Goal: Use online tool/utility: Utilize a website feature to perform a specific function

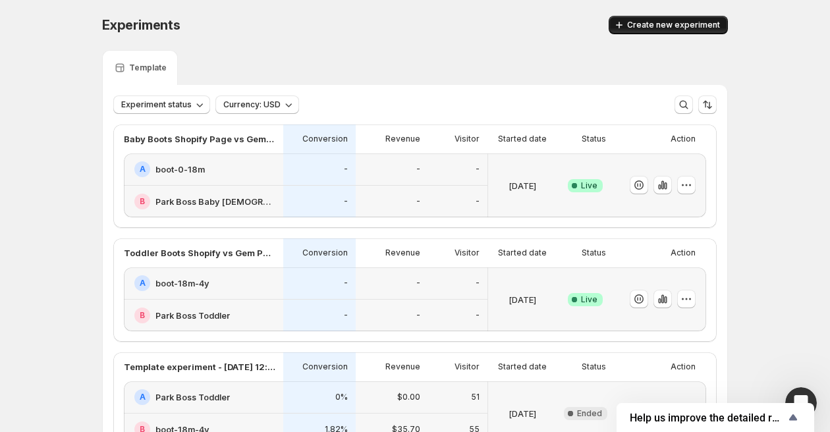
click at [689, 20] on span "Create new experiment" at bounding box center [673, 25] width 93 height 11
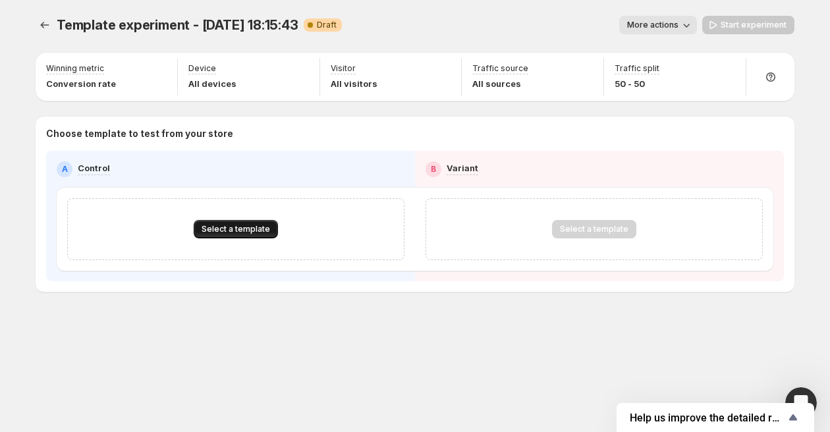
click at [238, 229] on span "Select a template" at bounding box center [235, 229] width 68 height 11
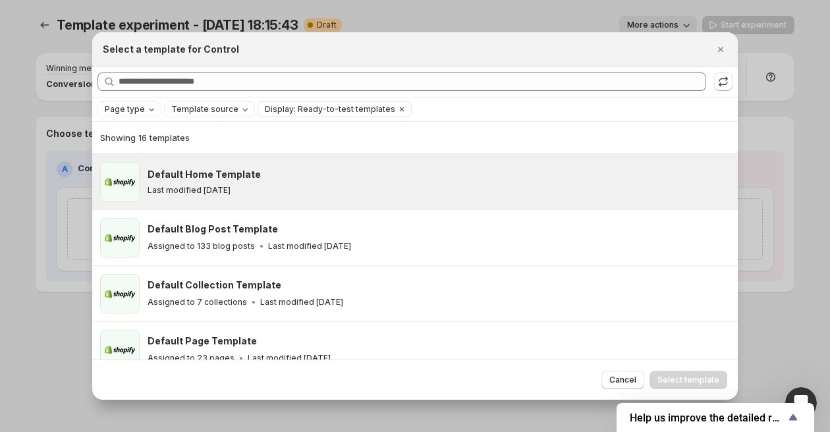
click at [270, 177] on div "Default Home Template" at bounding box center [436, 174] width 578 height 13
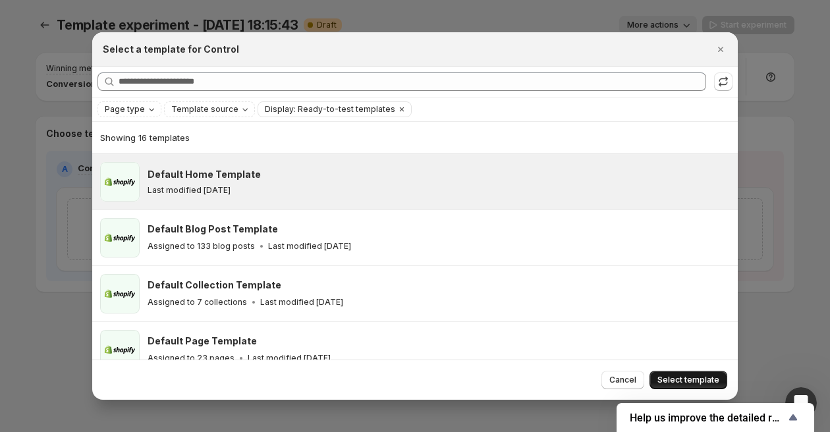
click at [695, 373] on button "Select template" at bounding box center [688, 380] width 78 height 18
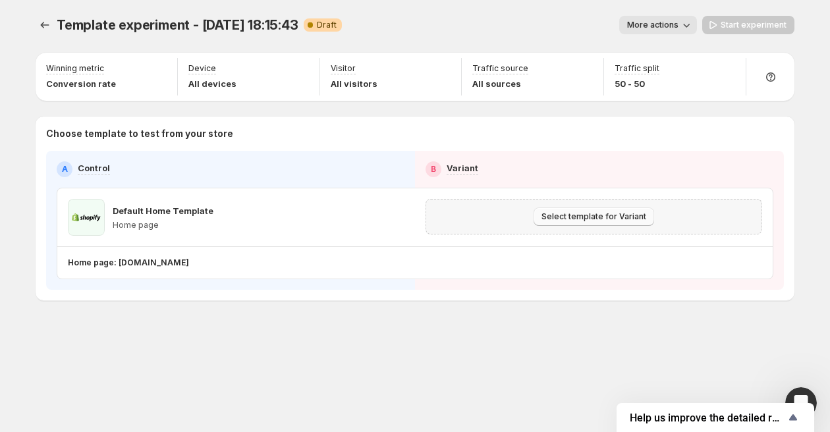
click at [599, 217] on span "Select template for Variant" at bounding box center [593, 216] width 105 height 11
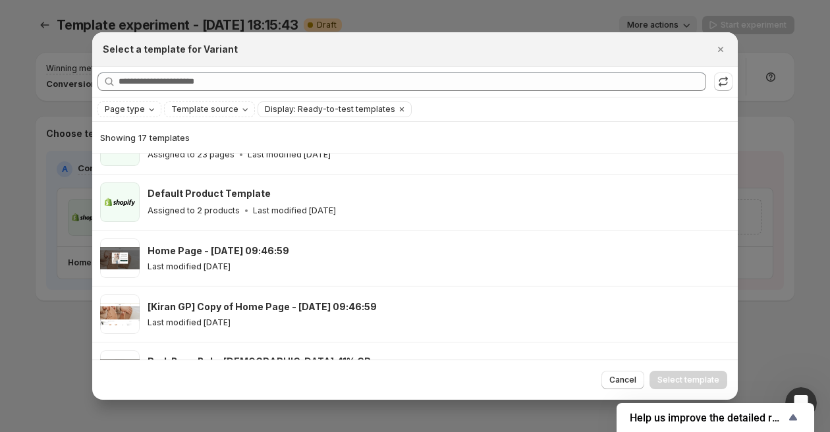
scroll to position [150, 0]
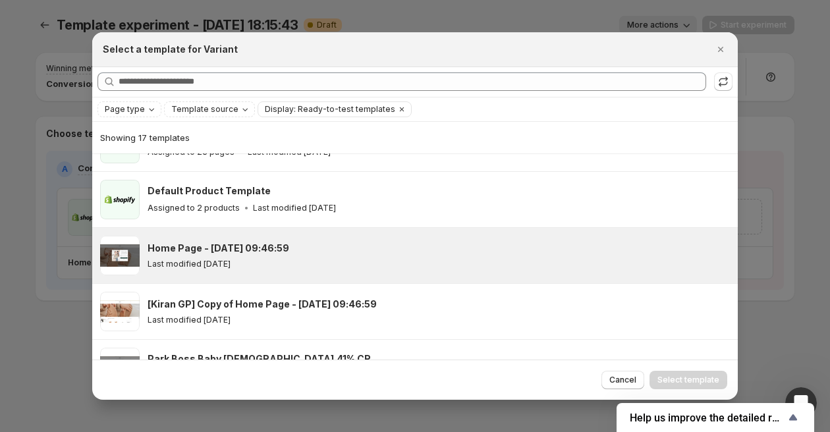
click at [417, 259] on div "Last modified [DATE]" at bounding box center [436, 264] width 578 height 11
click at [689, 383] on span "Select template" at bounding box center [688, 380] width 62 height 11
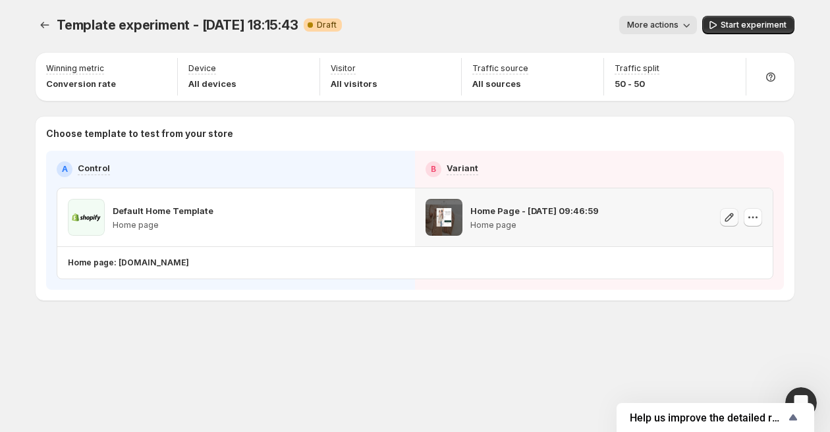
click at [727, 216] on icon "button" at bounding box center [729, 217] width 9 height 9
click at [730, 23] on span "Start experiment" at bounding box center [753, 25] width 66 height 11
click at [754, 216] on icon "button" at bounding box center [752, 217] width 13 height 13
click at [481, 331] on div "Template experiment - [DATE] 18:15:43. This page is ready Template experiment -…" at bounding box center [415, 185] width 790 height 371
click at [722, 217] on icon "button" at bounding box center [728, 217] width 13 height 13
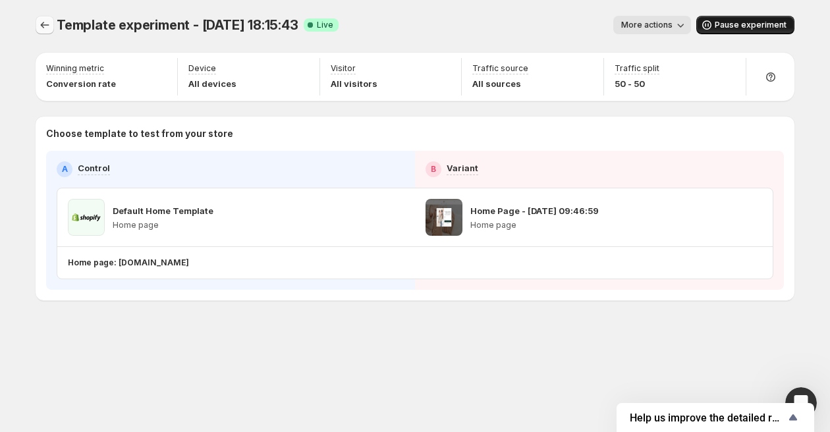
click at [41, 24] on icon "Experiments" at bounding box center [44, 24] width 13 height 13
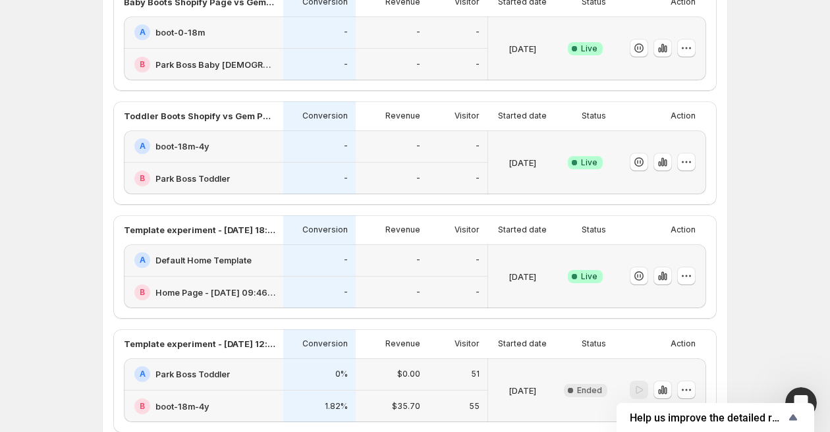
scroll to position [138, 0]
click at [690, 274] on icon "button" at bounding box center [690, 275] width 2 height 2
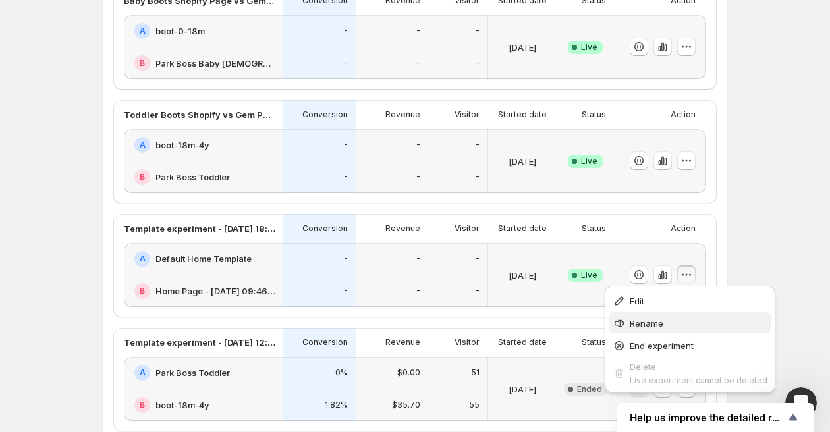
click at [657, 321] on span "Rename" at bounding box center [646, 323] width 34 height 11
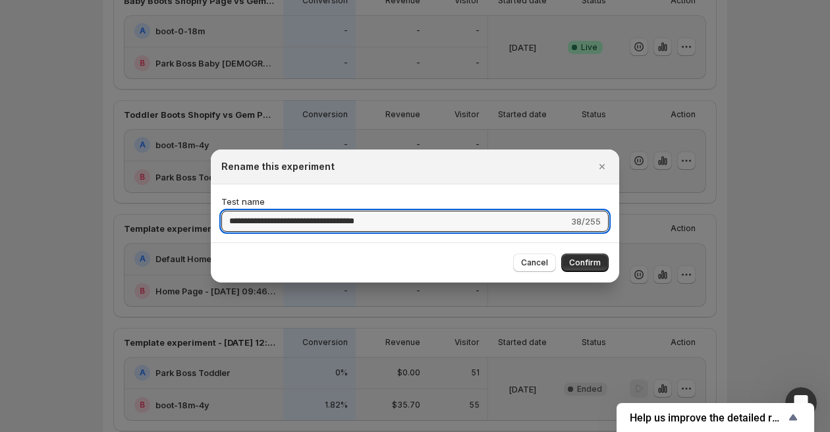
drag, startPoint x: 413, startPoint y: 222, endPoint x: 208, endPoint y: 231, distance: 205.6
type input "**********"
click at [574, 255] on button "Confirm" at bounding box center [584, 262] width 47 height 18
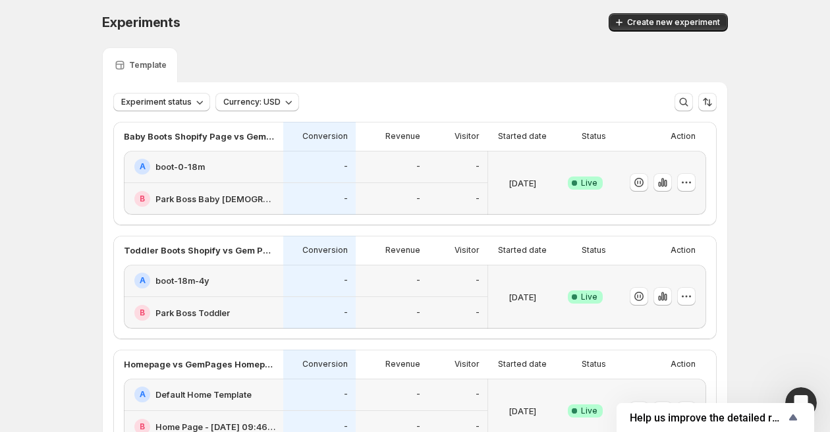
scroll to position [0, 0]
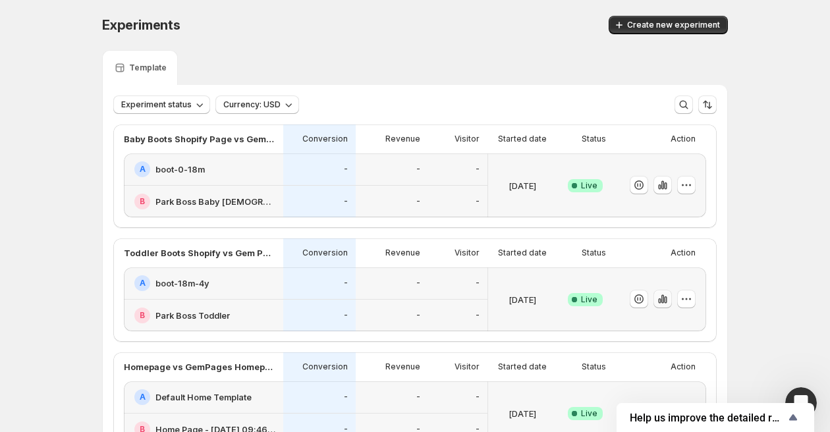
click at [657, 299] on icon "button" at bounding box center [662, 298] width 13 height 13
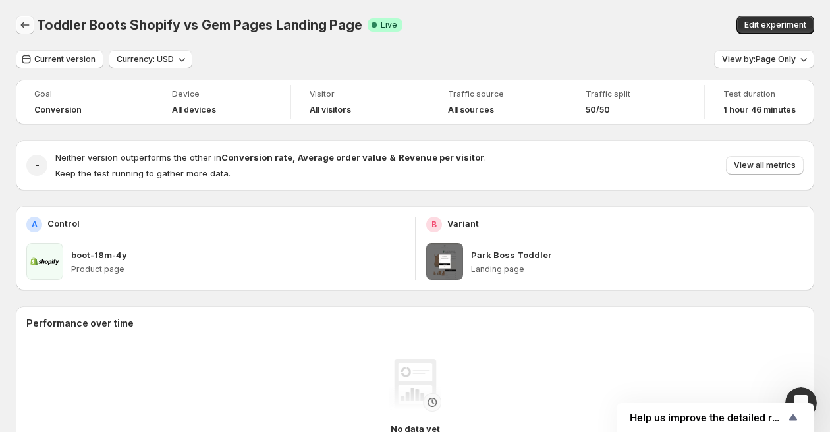
click at [23, 24] on icon "Back" at bounding box center [24, 24] width 13 height 13
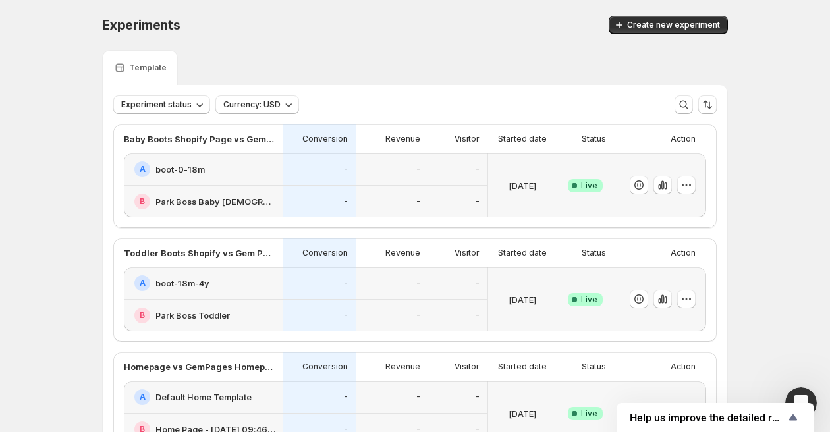
scroll to position [1, 0]
